Goal: Task Accomplishment & Management: Use online tool/utility

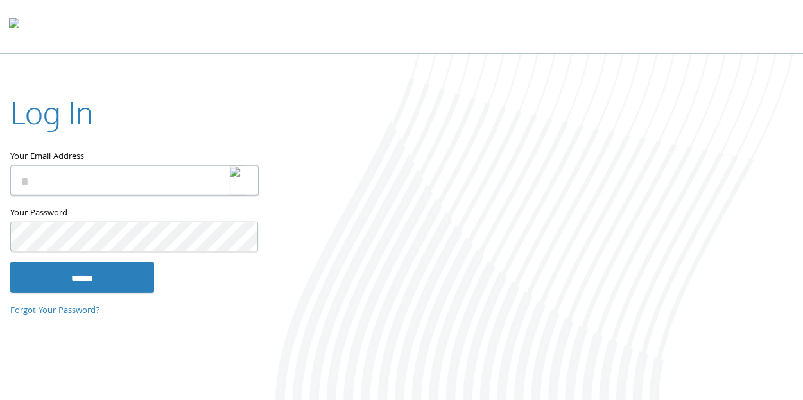
click at [241, 183] on img at bounding box center [237, 181] width 18 height 30
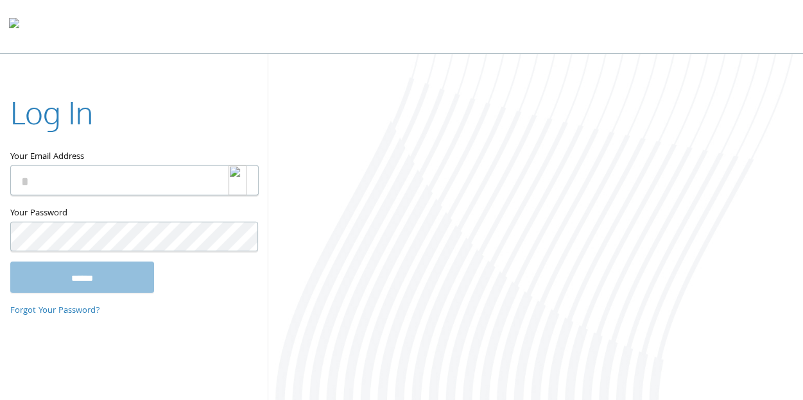
click at [235, 177] on img at bounding box center [237, 181] width 18 height 30
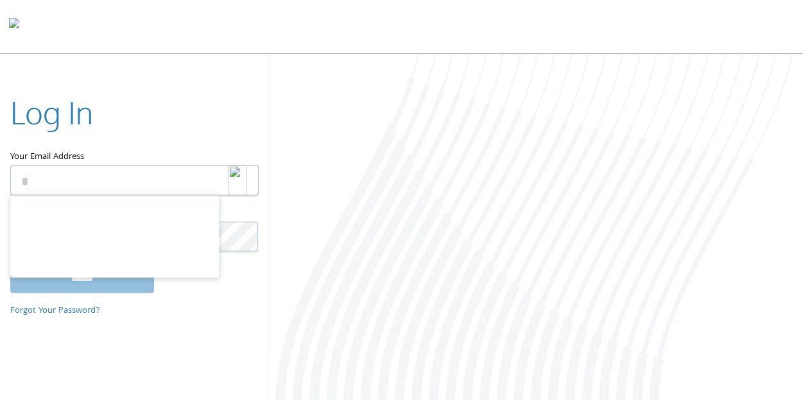
type input "**********"
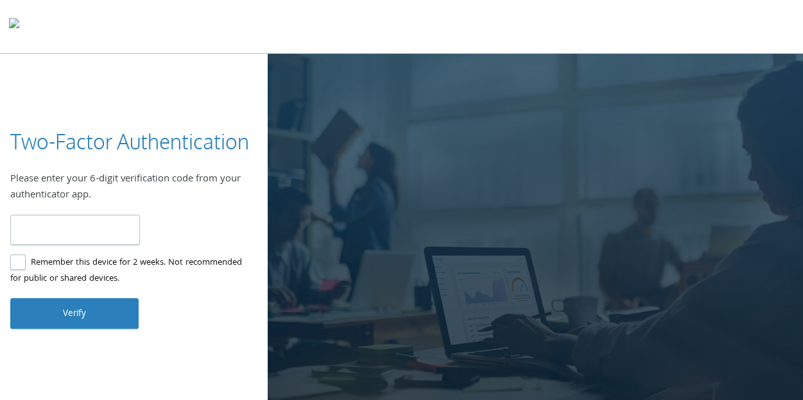
type input "******"
